Goal: Find specific page/section: Find specific page/section

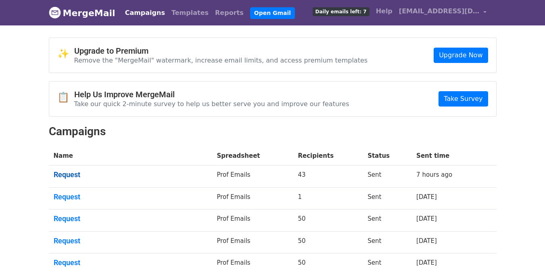
click at [77, 173] on link "Request" at bounding box center [131, 174] width 154 height 9
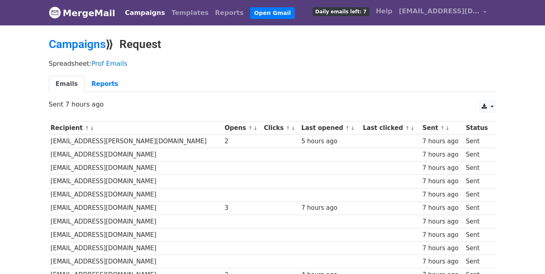
drag, startPoint x: 548, startPoint y: 62, endPoint x: 551, endPoint y: 42, distance: 20.0
